Goal: Information Seeking & Learning: Learn about a topic

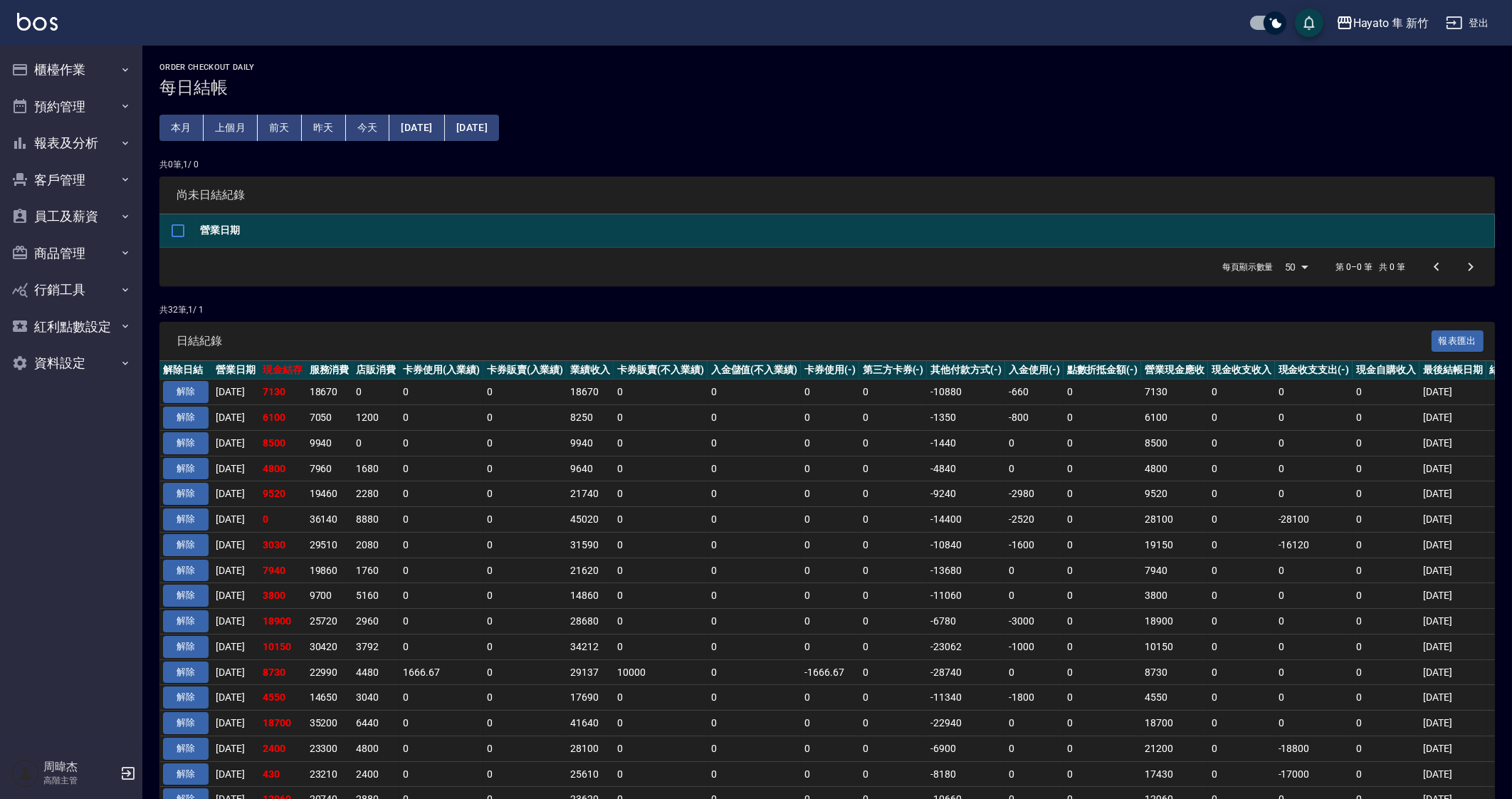
click at [1183, 393] on td "7130" at bounding box center [1175, 392] width 67 height 26
click at [886, 774] on td "0" at bounding box center [893, 773] width 68 height 26
click at [94, 154] on button "報表及分析" at bounding box center [71, 142] width 131 height 37
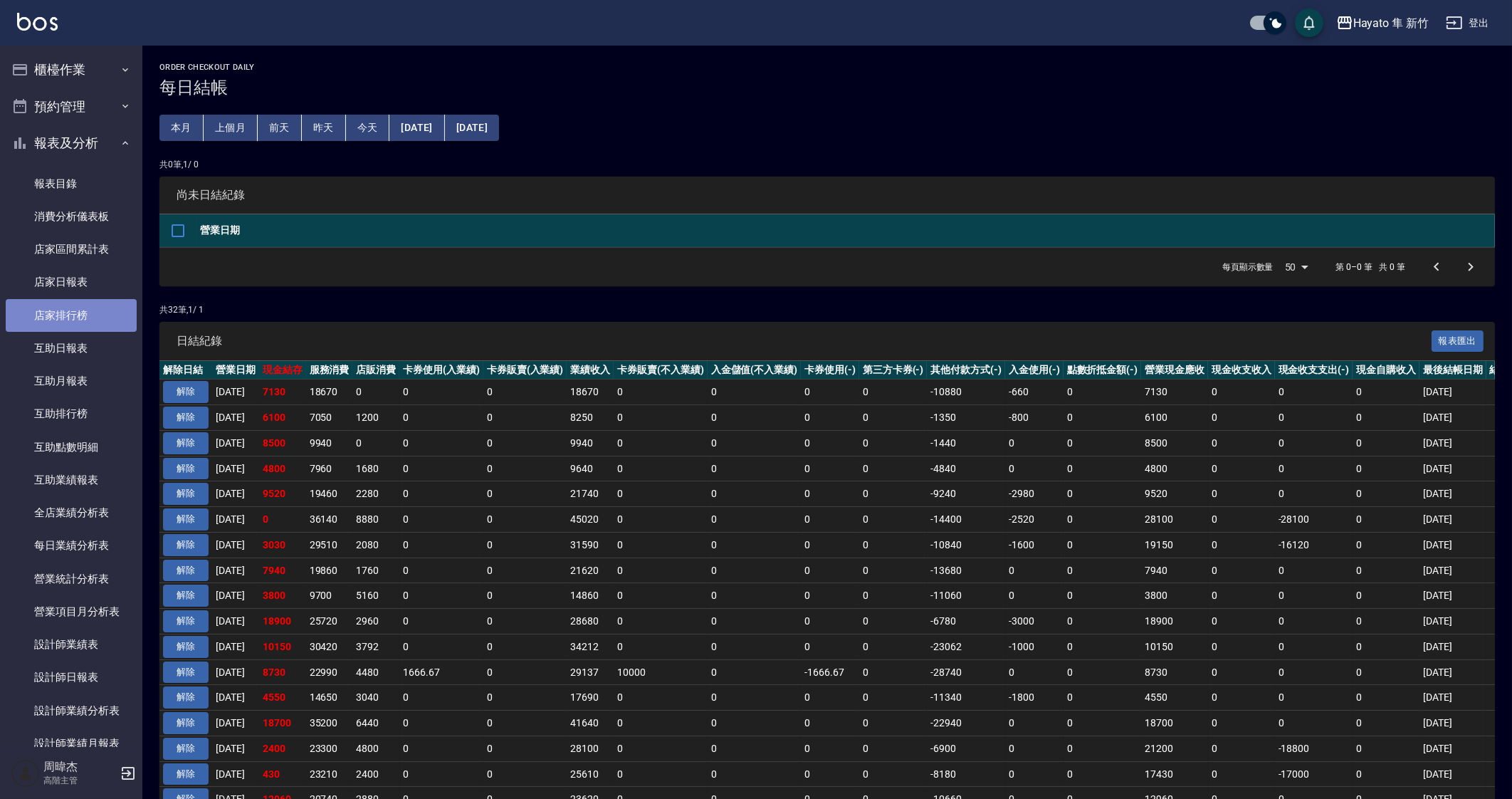
click at [109, 325] on link "店家排行榜" at bounding box center [71, 315] width 131 height 32
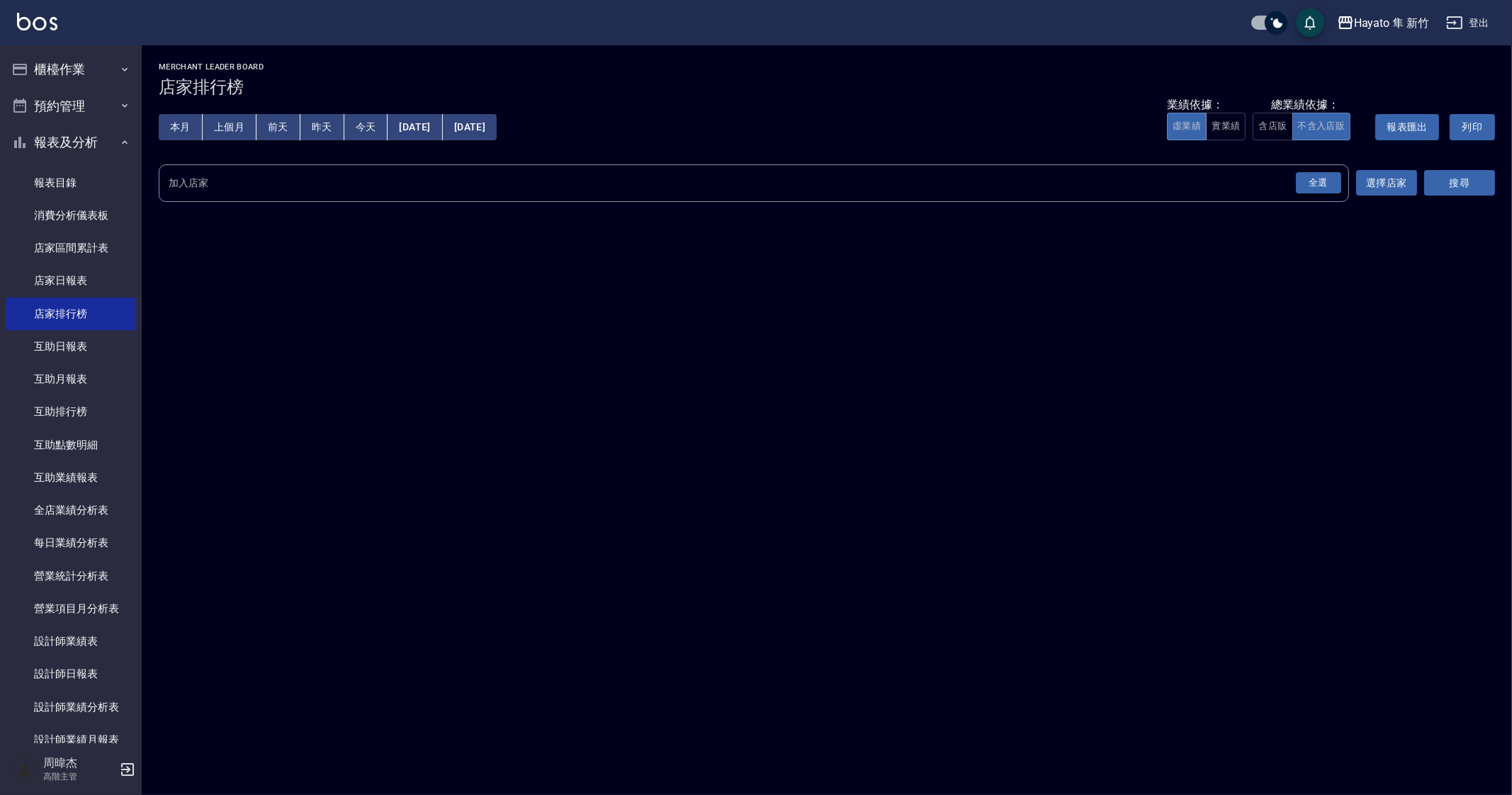
click at [1321, 192] on div "全選" at bounding box center [1319, 183] width 46 height 22
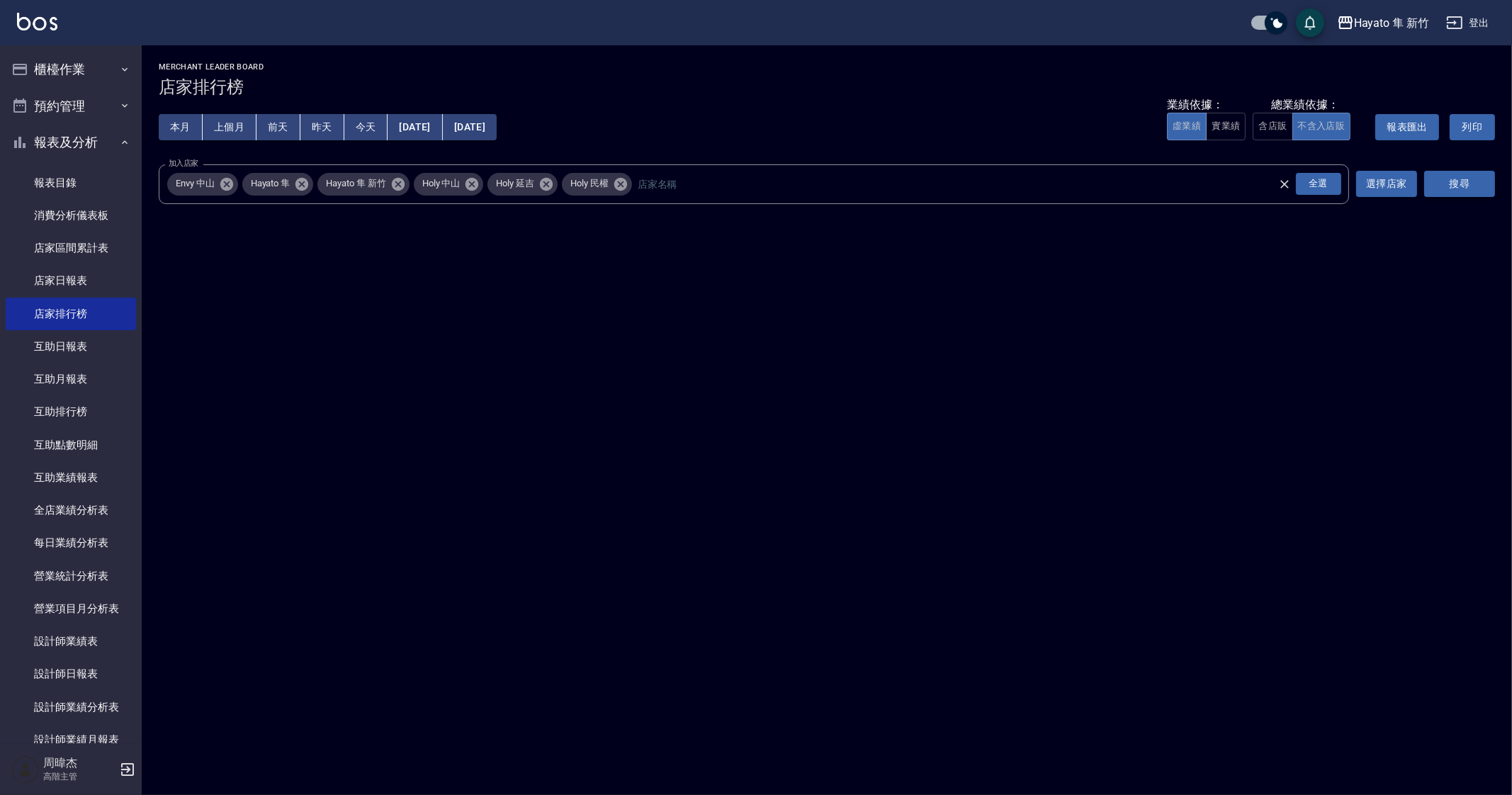
click at [1480, 173] on button "搜尋" at bounding box center [1460, 184] width 70 height 27
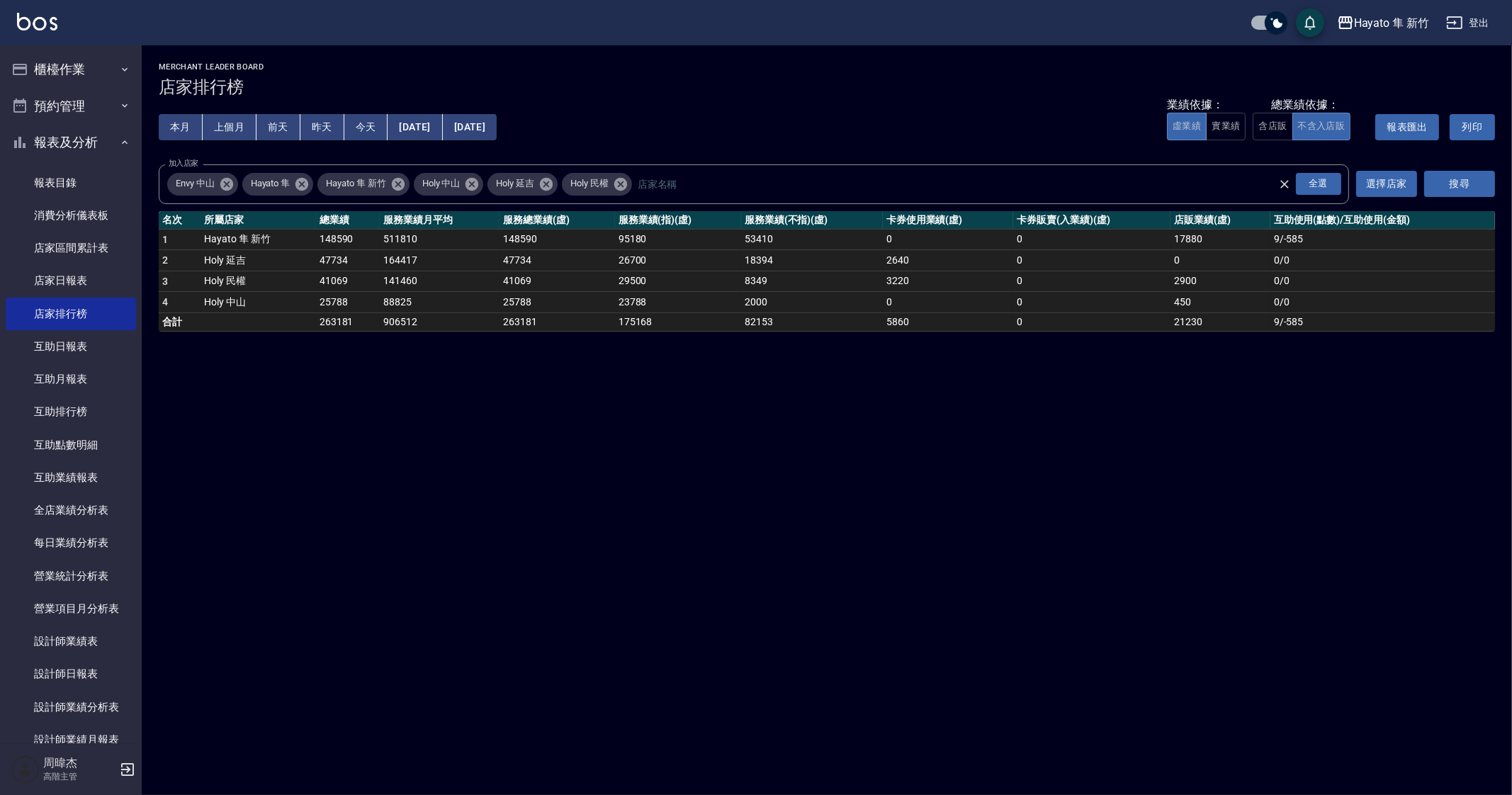
click at [496, 132] on button "[DATE]" at bounding box center [469, 127] width 54 height 27
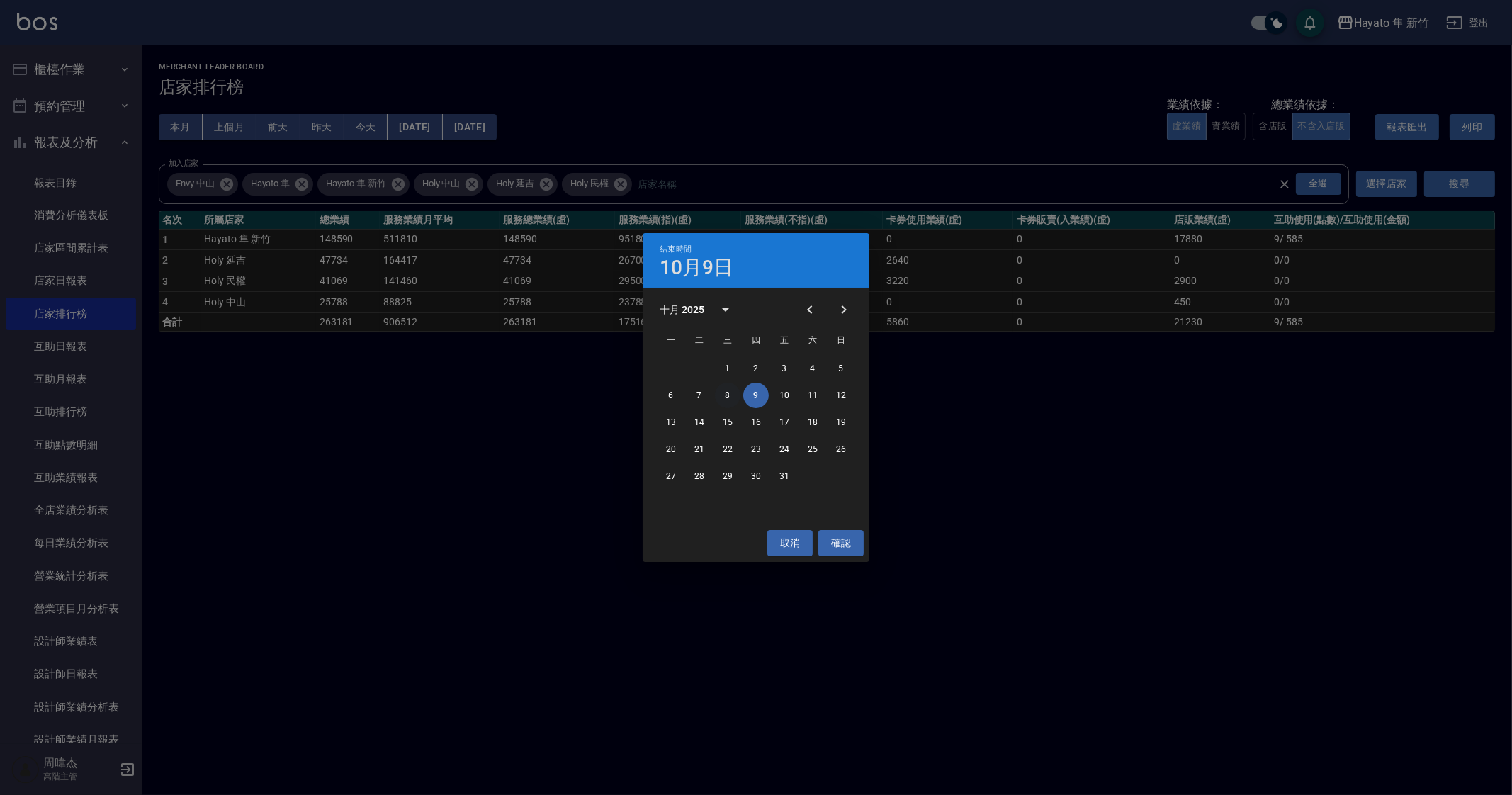
click at [735, 396] on button "8" at bounding box center [727, 395] width 26 height 26
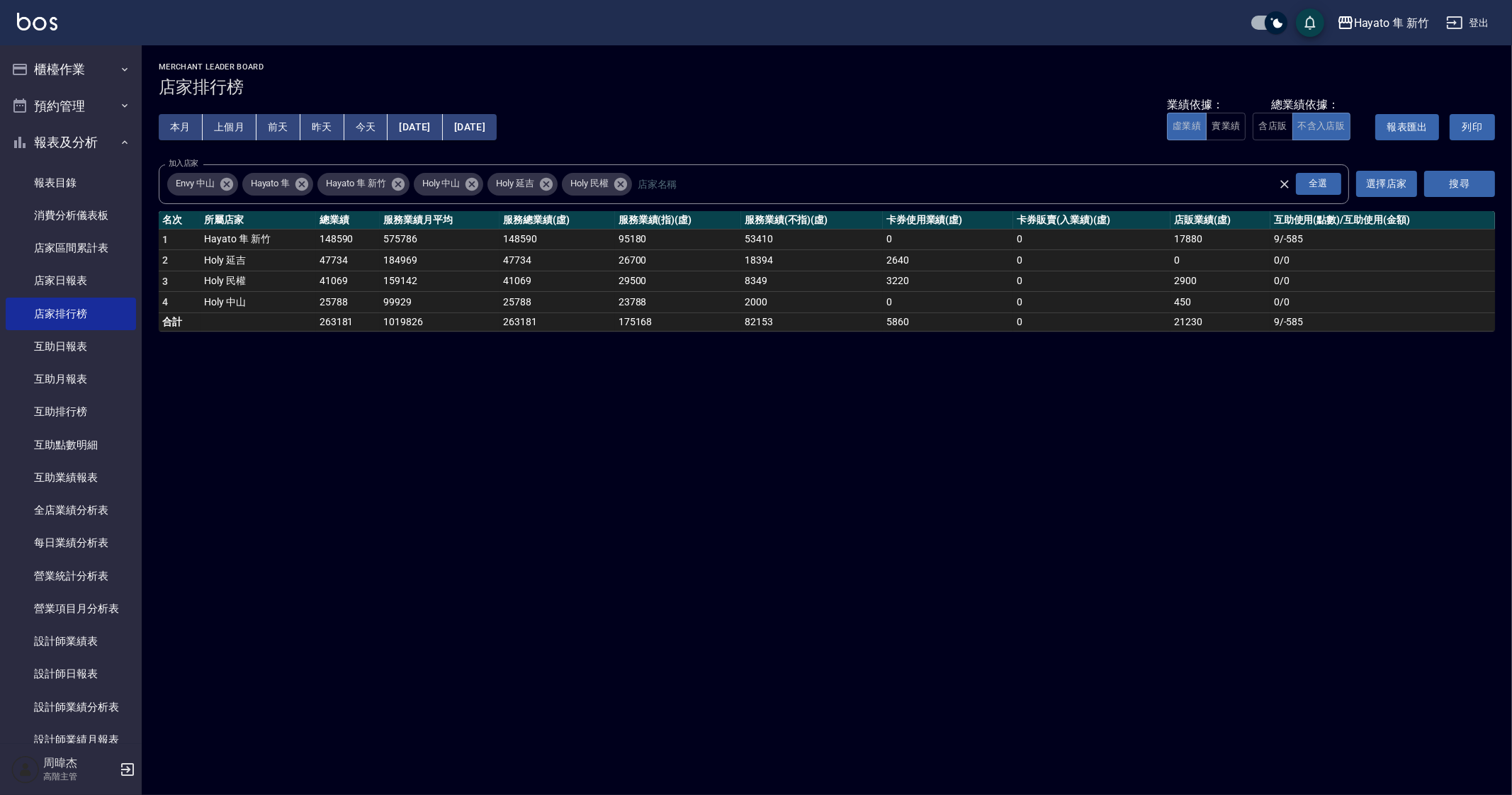
click at [512, 493] on div "Hayato 隼 新竹 [DATE] - [DATE] 店家排行榜 列印時間： [DATE][PHONE_NUMBER]:37 Merchant Leader…" at bounding box center [756, 398] width 1512 height 795
click at [1028, 734] on div "Hayato 隼 新竹 [DATE] - [DATE] 店家排行榜 列印時間： [DATE][PHONE_NUMBER]:37 Merchant Leader…" at bounding box center [756, 398] width 1512 height 795
click at [768, 641] on div "Hayato 隼 新竹 [DATE] - [DATE] 店家排行榜 列印時間： [DATE][PHONE_NUMBER]:37 Merchant Leader…" at bounding box center [756, 398] width 1512 height 795
click at [803, 543] on div "Hayato 隼 新竹 [DATE] - [DATE] 店家排行榜 列印時間： [DATE][PHONE_NUMBER]:37 Merchant Leader…" at bounding box center [756, 398] width 1512 height 795
click at [815, 548] on div "Hayato 隼 新竹 [DATE] - [DATE] 店家排行榜 列印時間： [DATE][PHONE_NUMBER]:37 Merchant Leader…" at bounding box center [756, 398] width 1512 height 795
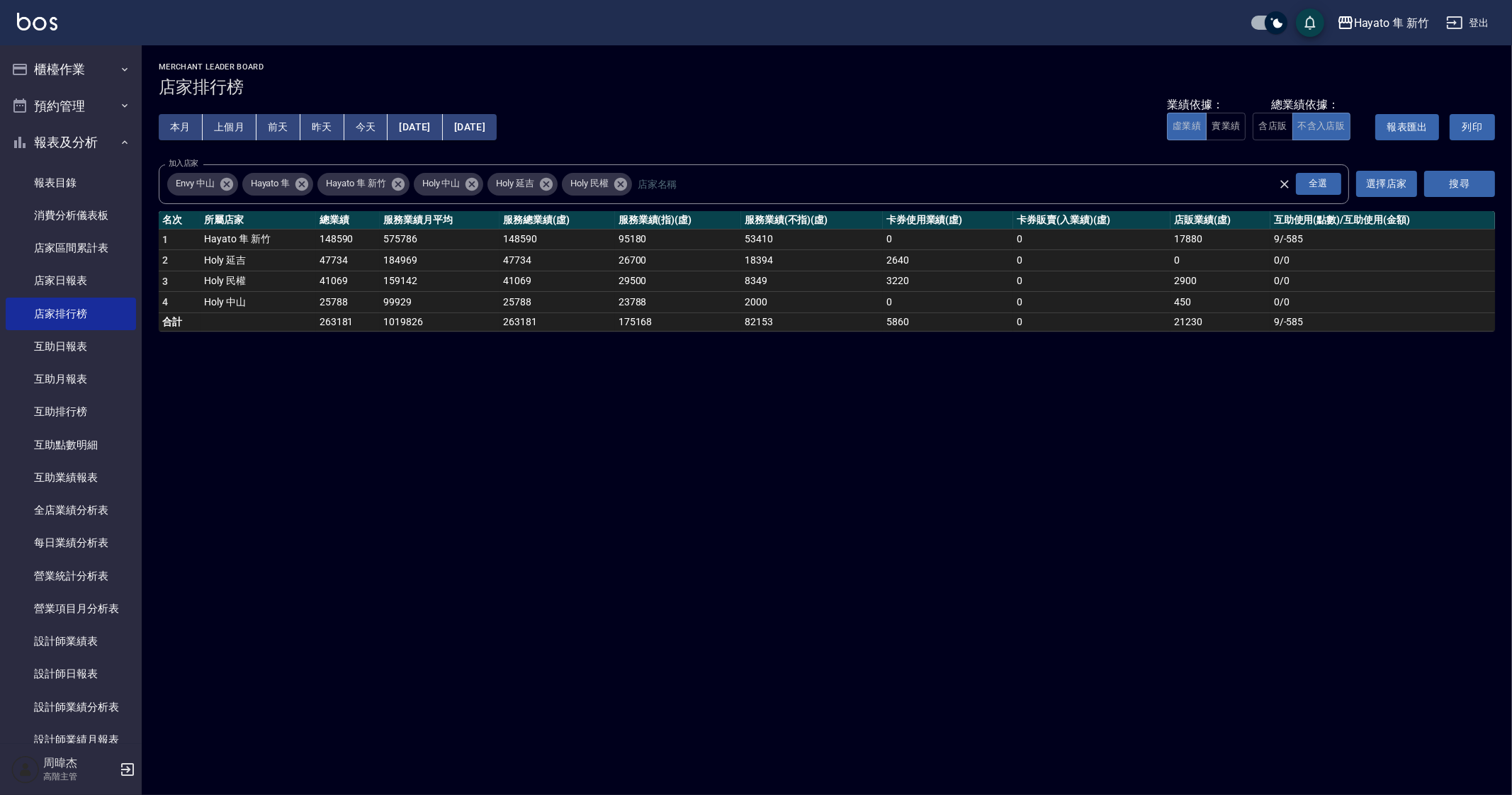
click at [1137, 409] on div "Hayato 隼 新竹 [DATE] - [DATE] 店家排行榜 列印時間： [DATE][PHONE_NUMBER]:37 Merchant Leader…" at bounding box center [756, 398] width 1512 height 795
click at [1106, 453] on div "Hayato 隼 新竹 [DATE] - [DATE] 店家排行榜 列印時間： [DATE][PHONE_NUMBER]:37 Merchant Leader…" at bounding box center [756, 398] width 1512 height 795
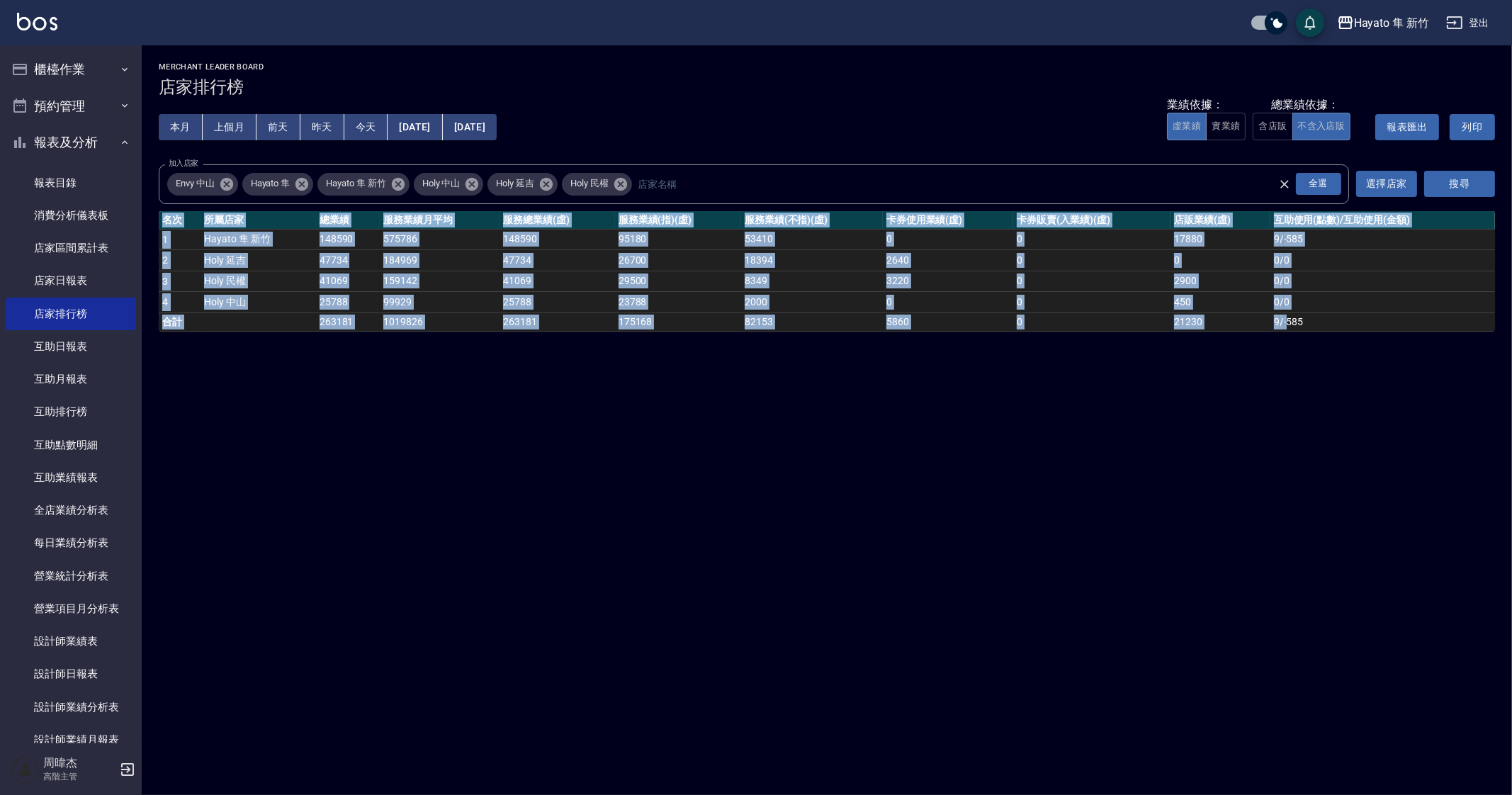
click at [1106, 453] on div "Hayato 隼 新竹 [DATE] - [DATE] 店家排行榜 列印時間： [DATE][PHONE_NUMBER]:37 Merchant Leader…" at bounding box center [756, 398] width 1512 height 795
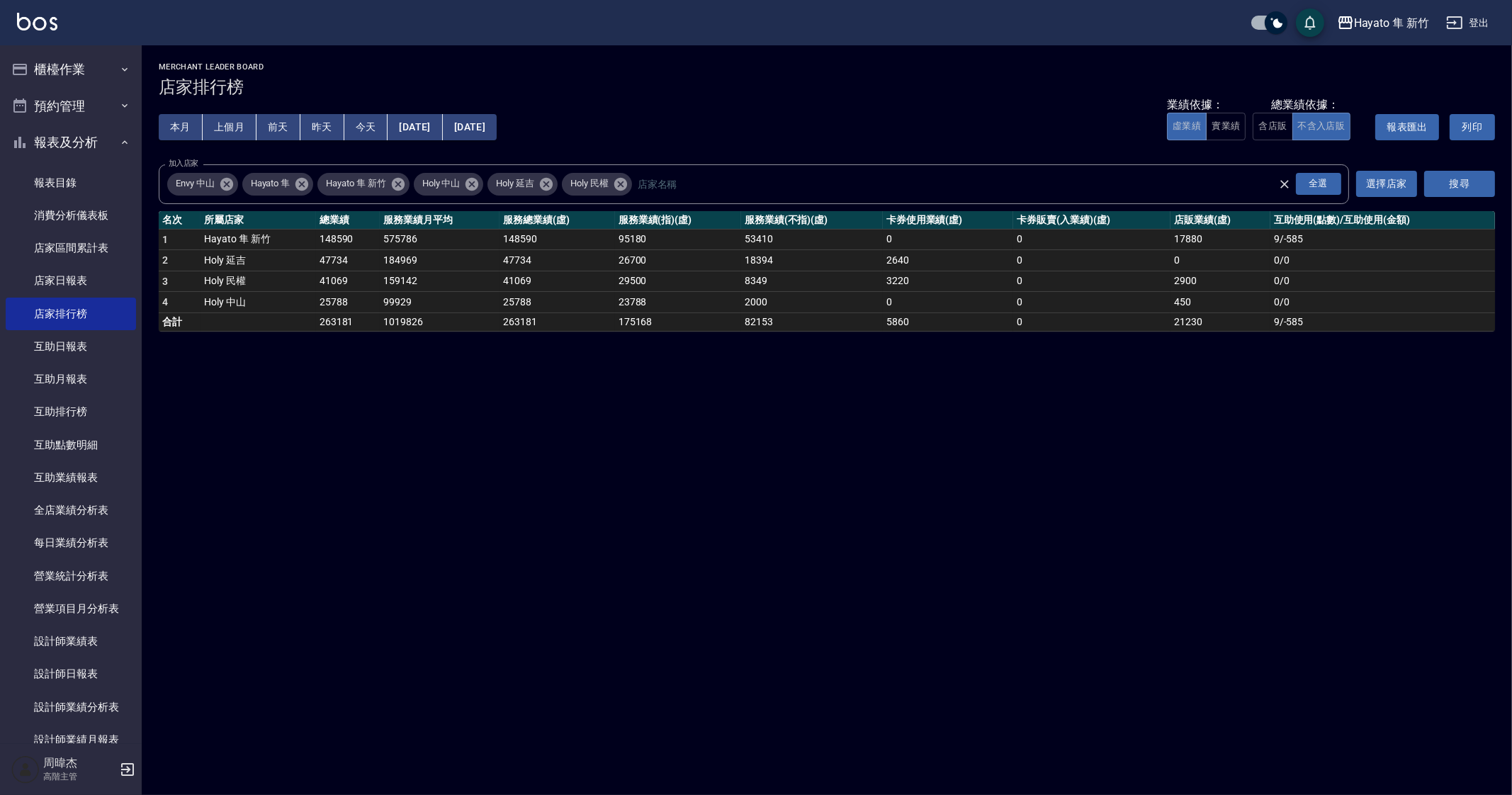
click at [375, 377] on div "Hayato 隼 新竹 [DATE] - [DATE] 店家排行榜 列印時間： [DATE][PHONE_NUMBER]:37 Merchant Leader…" at bounding box center [756, 398] width 1512 height 795
click at [429, 398] on div "Hayato 隼 新竹 [DATE] - [DATE] 店家排行榜 列印時間： [DATE][PHONE_NUMBER]:37 Merchant Leader…" at bounding box center [756, 398] width 1512 height 795
click at [597, 455] on div "Hayato 隼 新竹 [DATE] - [DATE] 店家排行榜 列印時間： [DATE][PHONE_NUMBER]:37 Merchant Leader…" at bounding box center [756, 398] width 1512 height 795
click at [578, 491] on div "Hayato 隼 新竹 [DATE] - [DATE] 店家排行榜 列印時間： [DATE][PHONE_NUMBER]:37 Merchant Leader…" at bounding box center [756, 398] width 1512 height 795
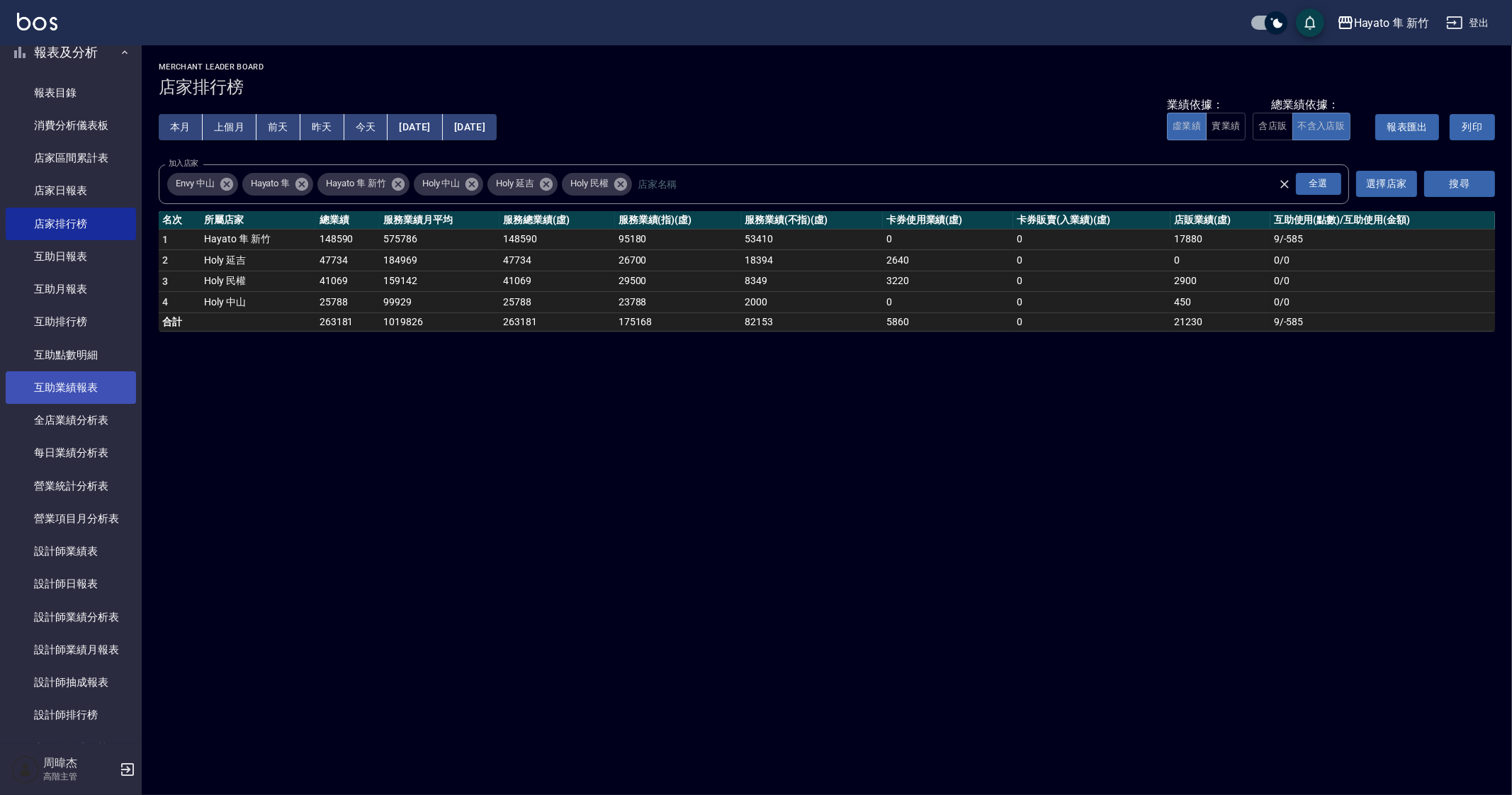
scroll to position [265, 0]
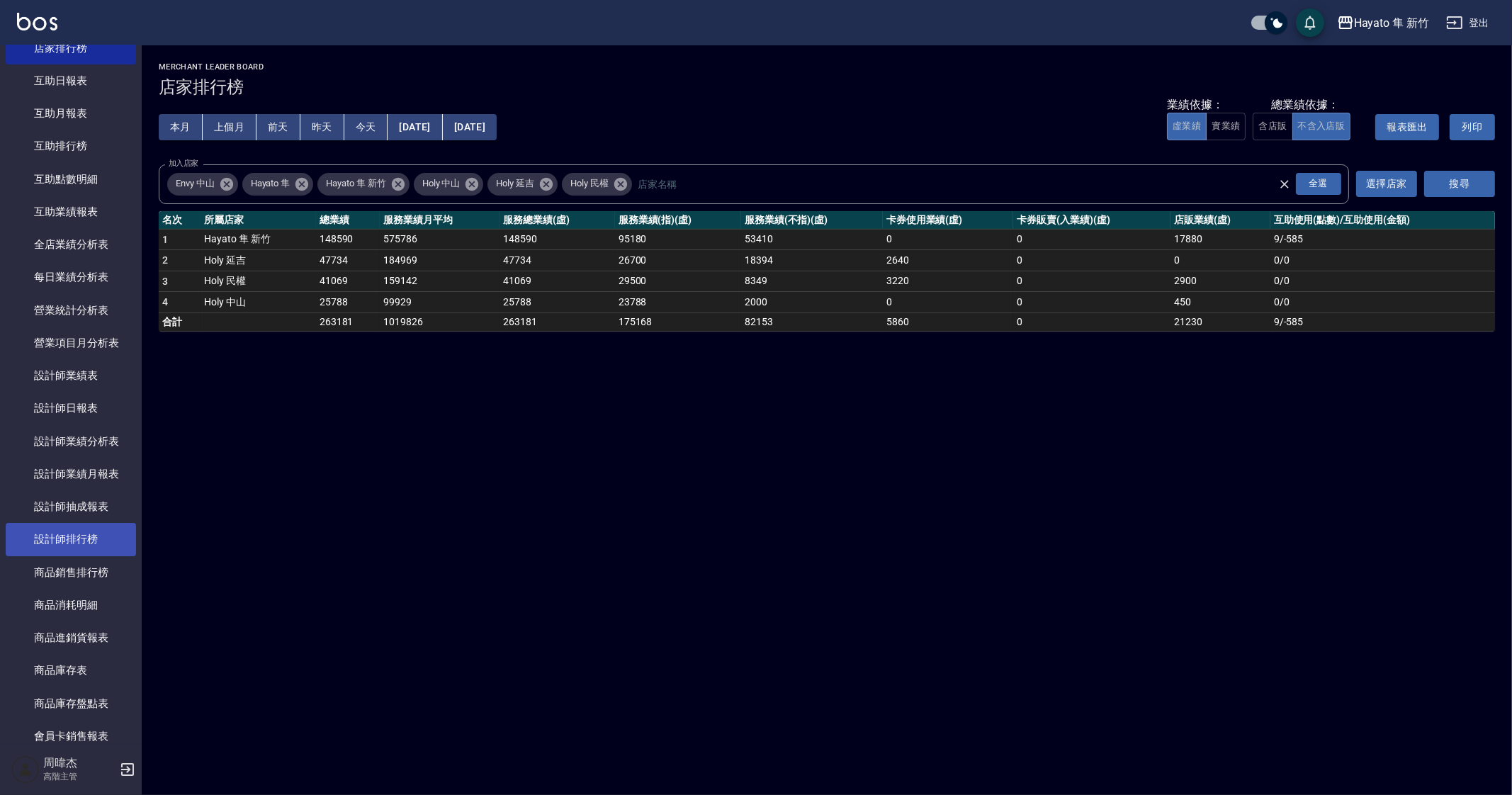
click at [103, 545] on link "設計師排行榜" at bounding box center [70, 539] width 130 height 32
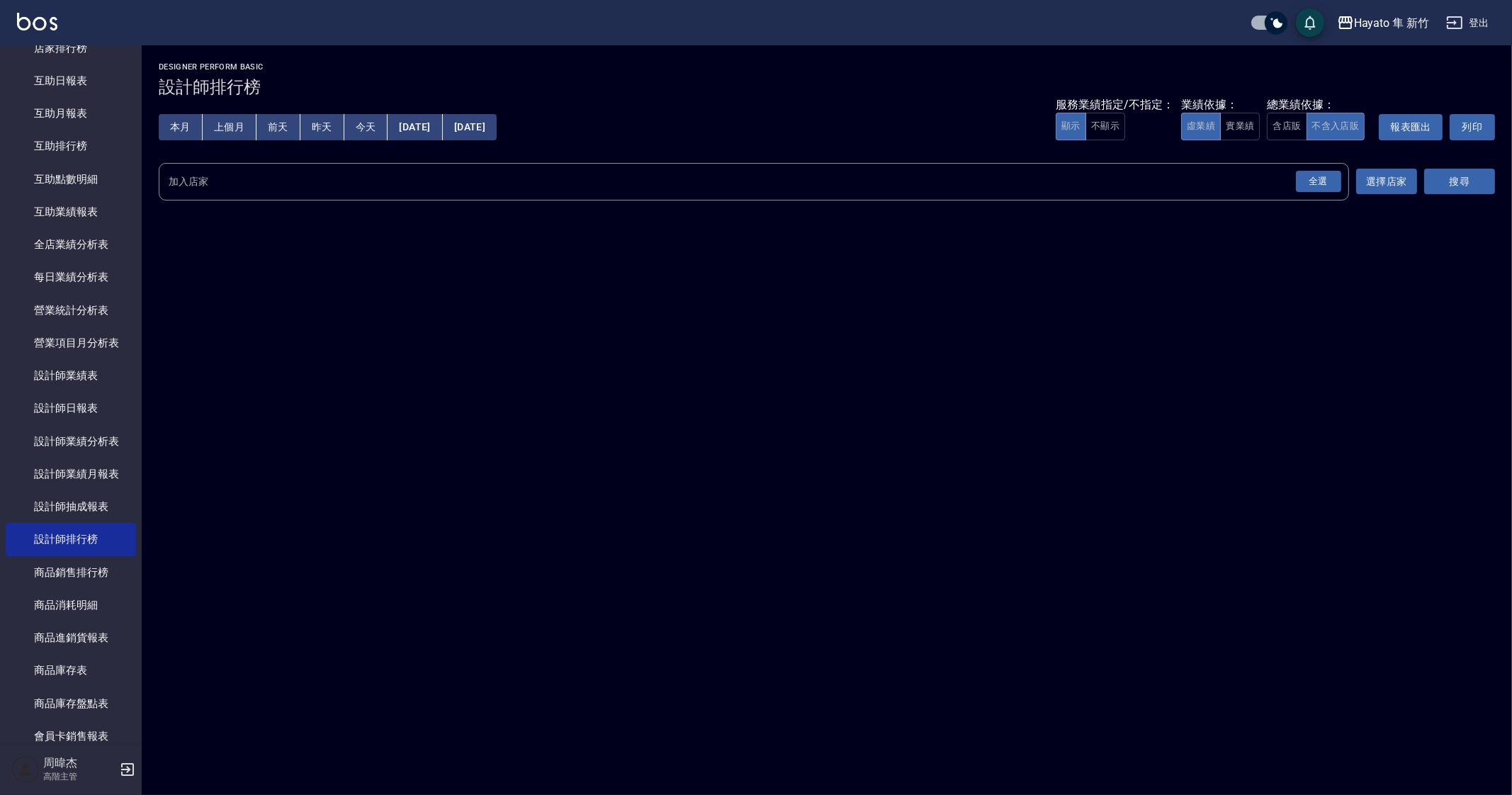
click at [1332, 188] on div "全選" at bounding box center [1319, 181] width 46 height 22
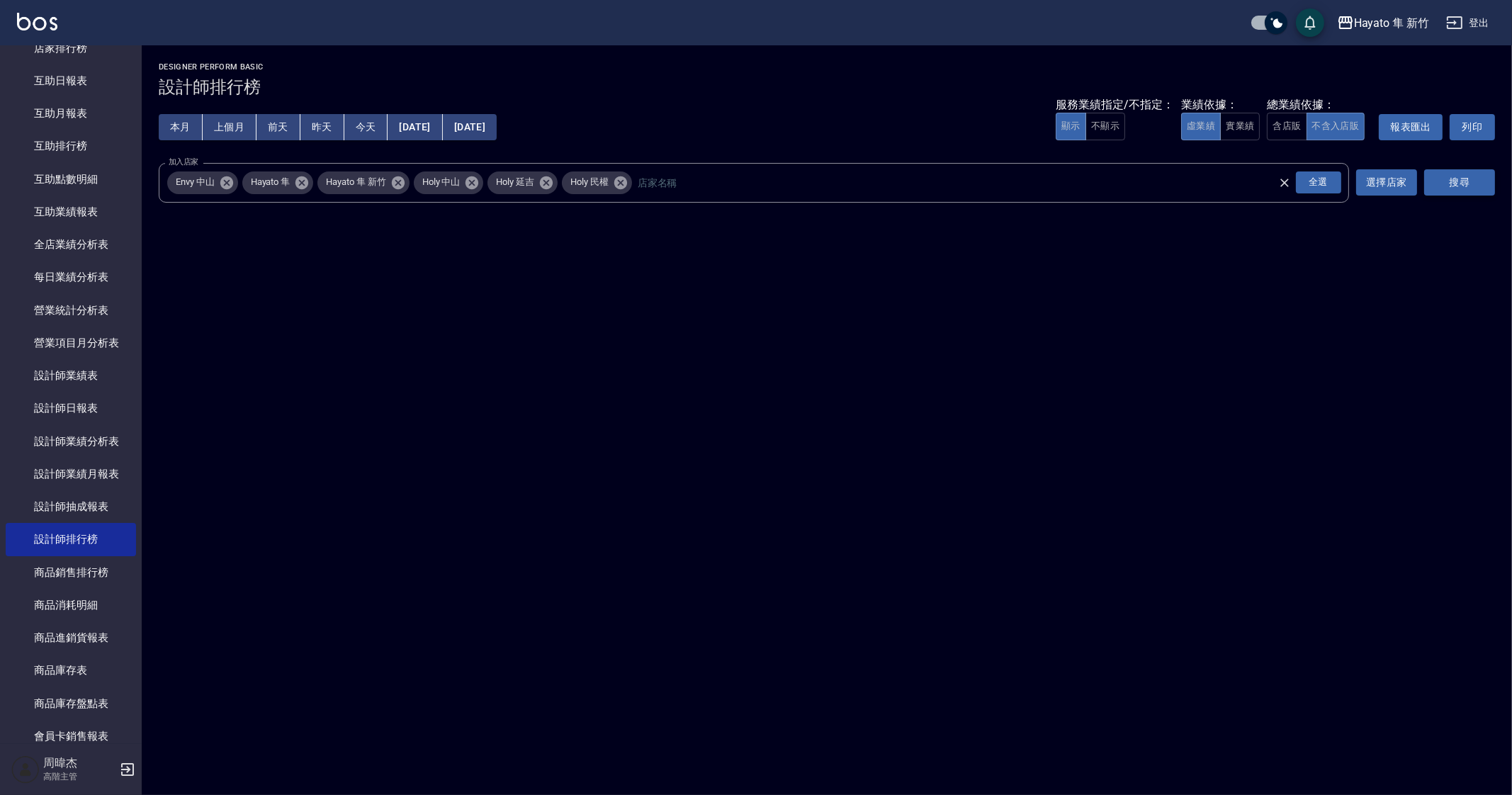
click at [1486, 182] on button "搜尋" at bounding box center [1460, 183] width 70 height 27
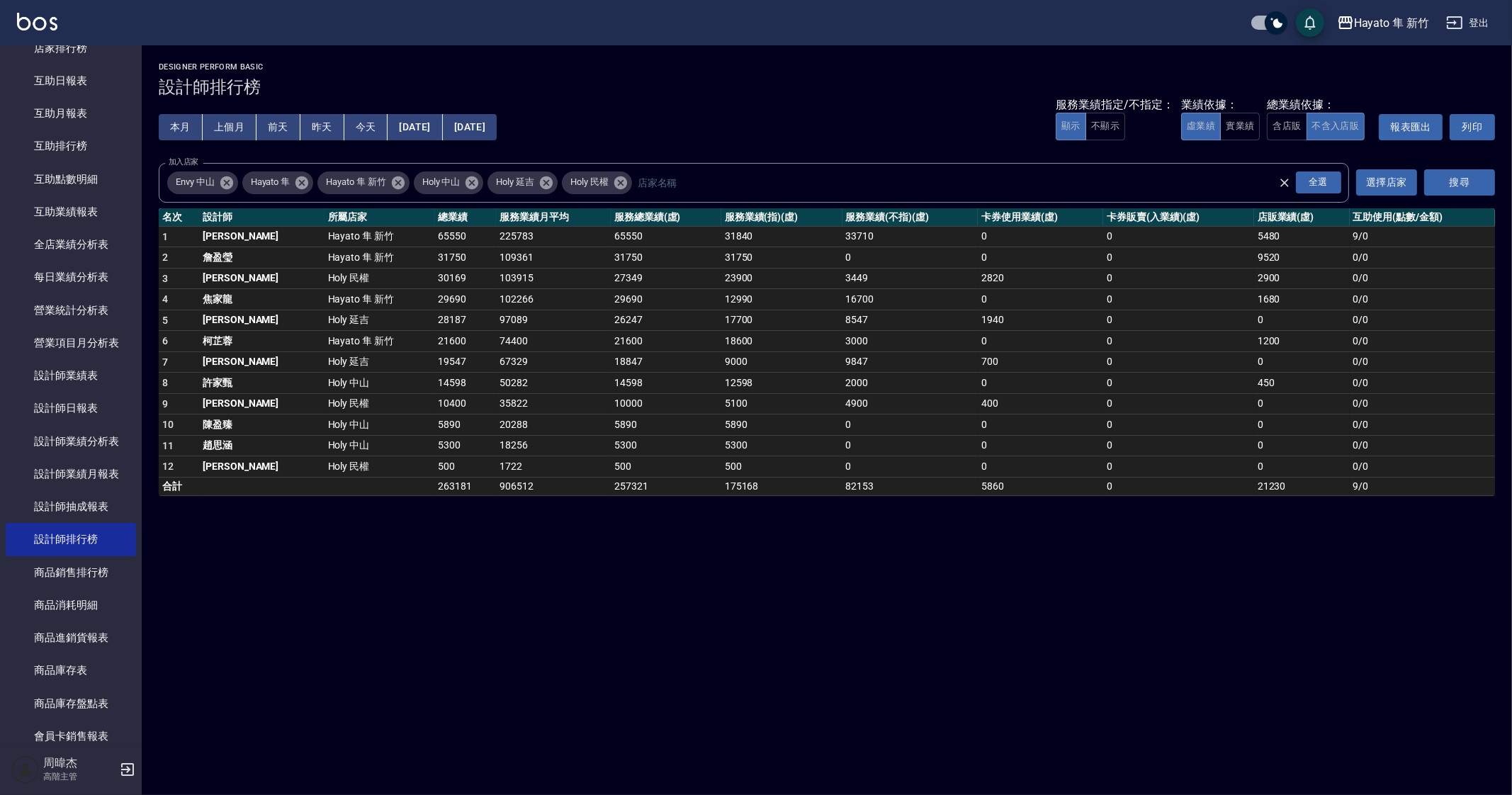
click at [974, 695] on div "Hayato 隼 新竹 [DATE] - [DATE] 設計師排行榜 列印時間： [DATE][PHONE_NUMBER]:37 Designer Perfo…" at bounding box center [756, 398] width 1512 height 795
drag, startPoint x: 1034, startPoint y: 737, endPoint x: 997, endPoint y: 792, distance: 66.3
click at [1034, 737] on div "Hayato 隼 新竹 [DATE] - [DATE] 設計師排行榜 列印時間： [DATE][PHONE_NUMBER]:37 Designer Perfo…" at bounding box center [756, 398] width 1512 height 795
click at [952, 715] on div "Hayato 隼 新竹 [DATE] - [DATE] 設計師排行榜 列印時間： [DATE][PHONE_NUMBER]:37 Designer Perfo…" at bounding box center [756, 398] width 1512 height 795
